Goal: Find specific page/section: Find specific page/section

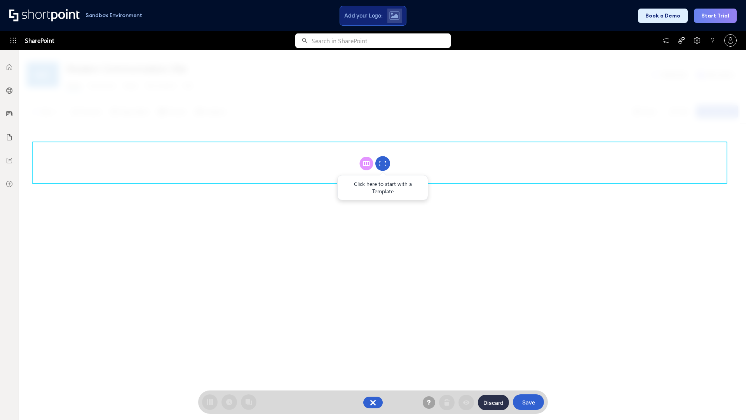
click at [383, 163] on circle at bounding box center [382, 163] width 15 height 15
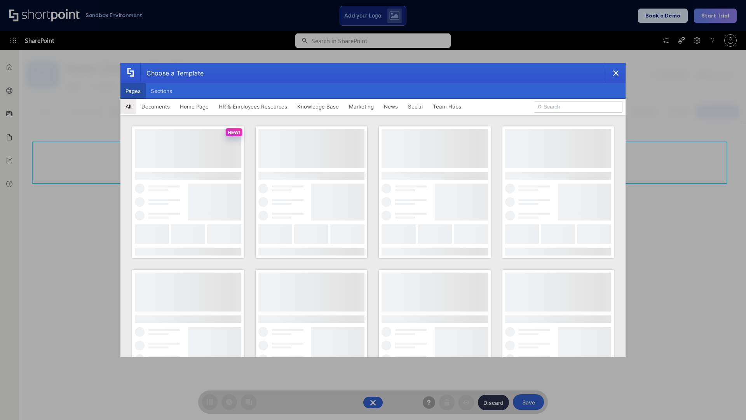
click at [133, 91] on button "Pages" at bounding box center [132, 91] width 25 height 16
type input "HR 5"
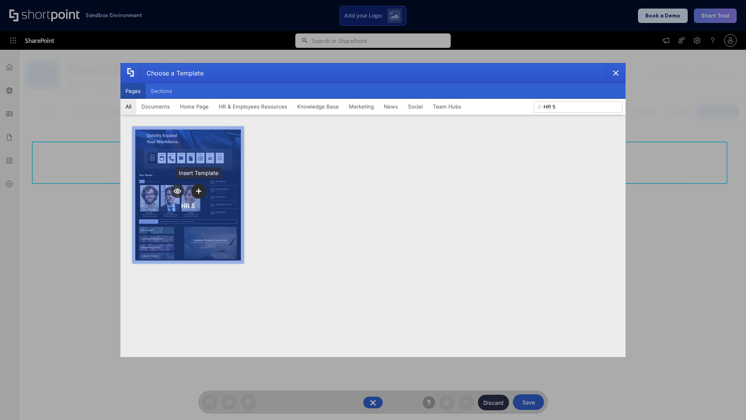
click at [199, 191] on icon "template selector" at bounding box center [198, 190] width 5 height 5
